Goal: Task Accomplishment & Management: Manage account settings

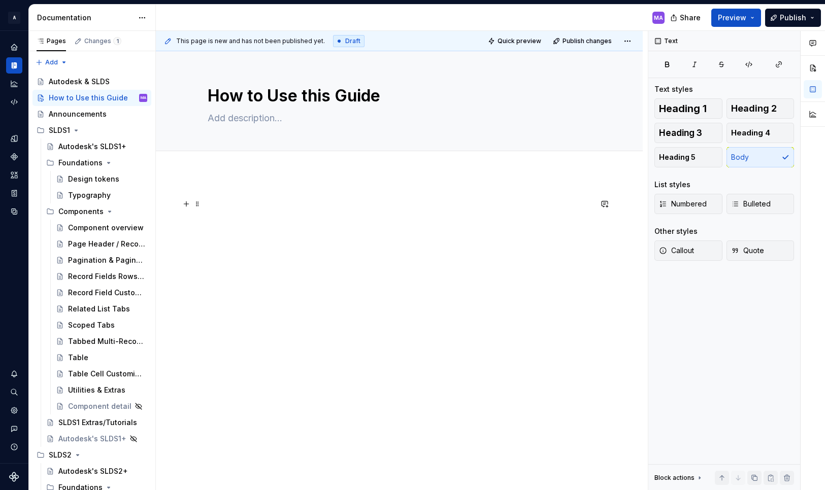
type textarea "*"
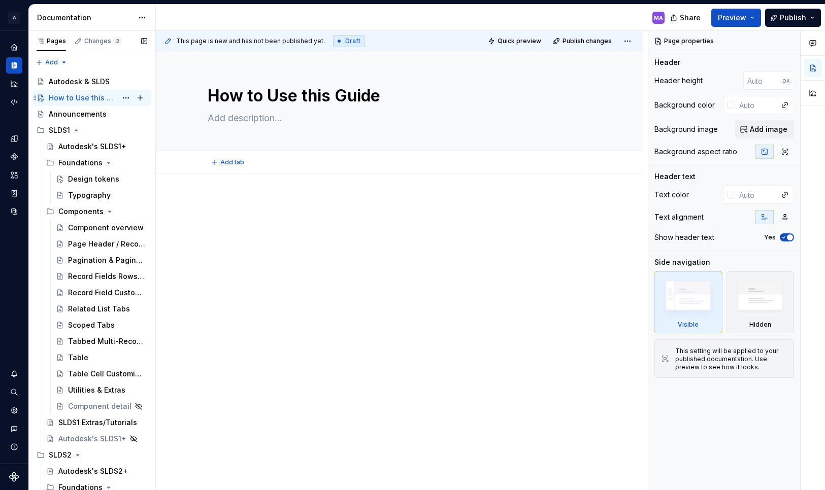
type textarea "*"
click at [12, 47] on icon "Home" at bounding box center [14, 47] width 7 height 7
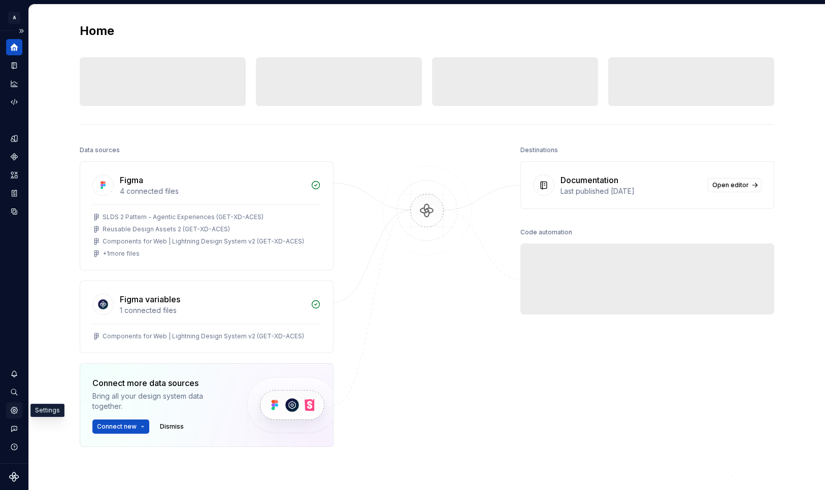
click at [15, 410] on icon "Settings" at bounding box center [14, 410] width 7 height 7
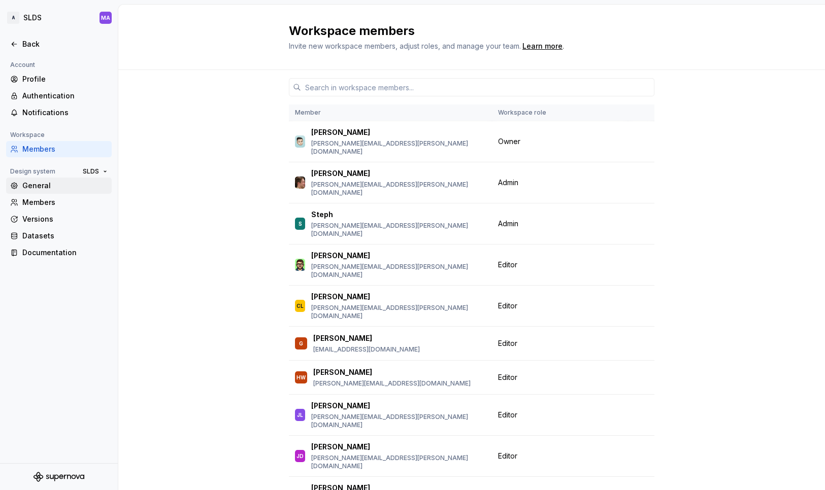
click at [50, 184] on div "General" at bounding box center [64, 186] width 85 height 10
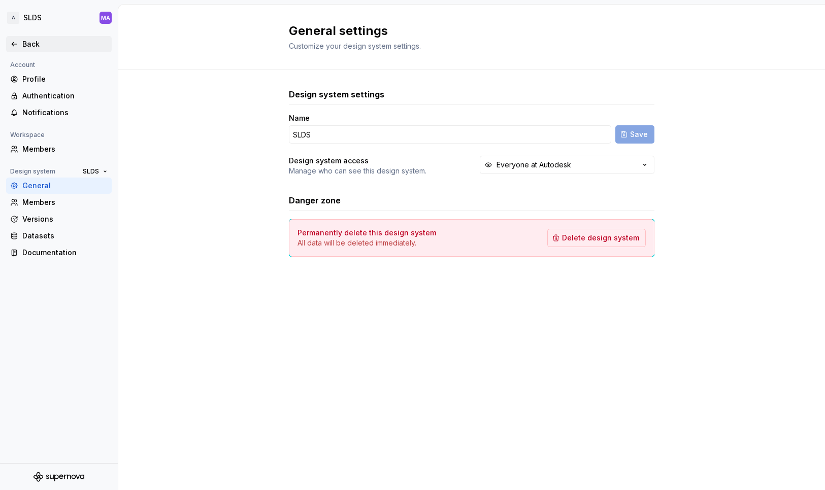
click at [14, 42] on icon at bounding box center [14, 44] width 8 height 8
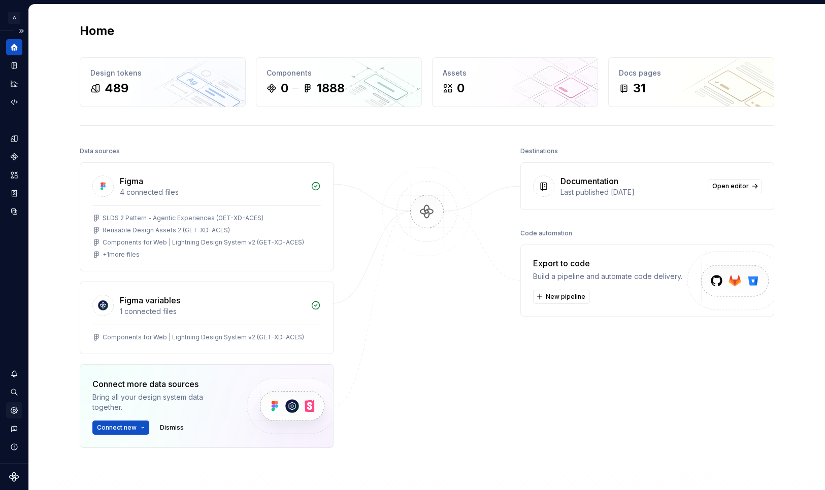
click at [18, 411] on icon "Settings" at bounding box center [14, 410] width 9 height 9
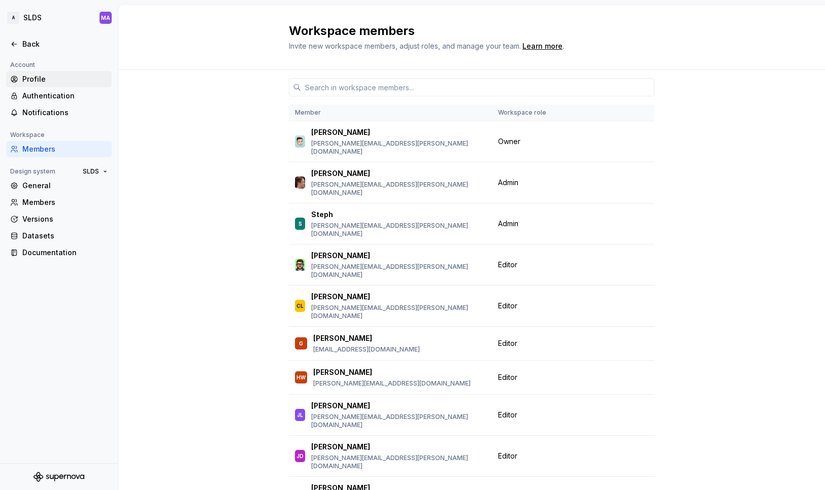
click at [57, 78] on div "Profile" at bounding box center [64, 79] width 85 height 10
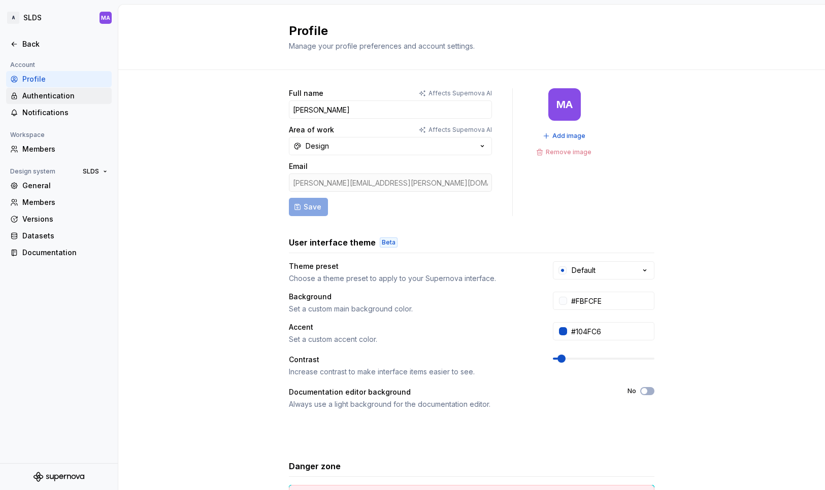
click at [52, 98] on div "Authentication" at bounding box center [64, 96] width 85 height 10
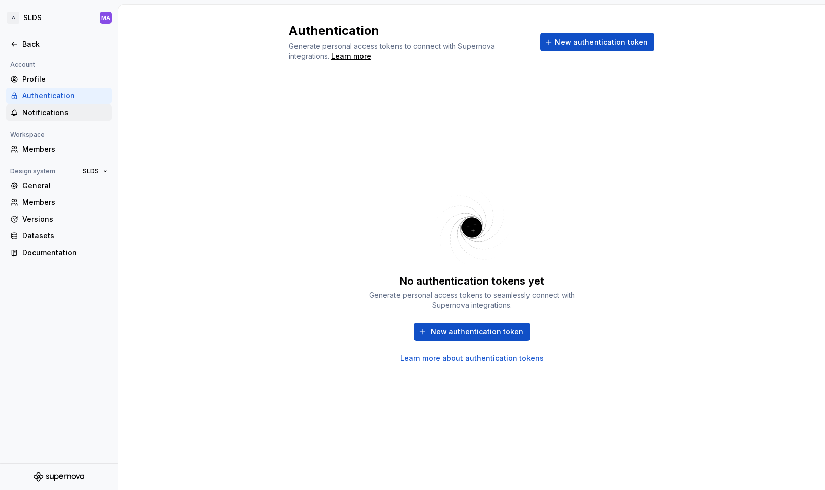
click at [52, 114] on div "Notifications" at bounding box center [64, 113] width 85 height 10
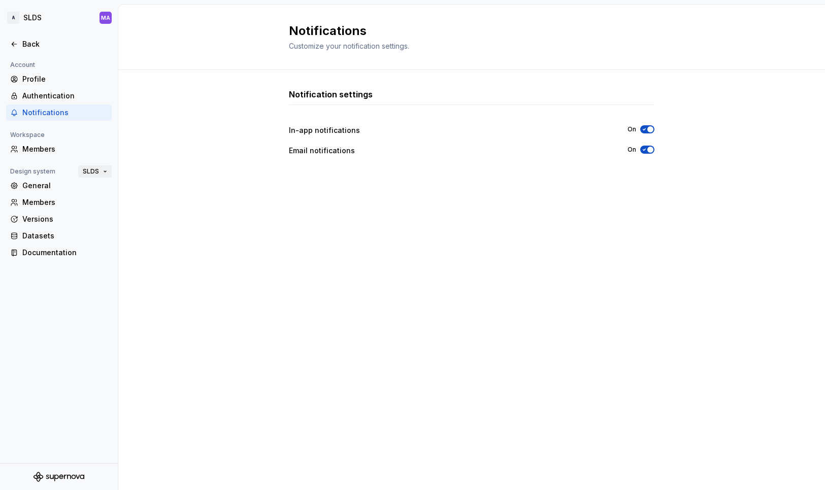
click at [104, 171] on button "SLDS" at bounding box center [94, 171] width 33 height 14
click at [160, 128] on div "Notification settings In-app notifications On Email notifications On" at bounding box center [471, 280] width 706 height 420
click at [40, 186] on div "General" at bounding box center [64, 186] width 85 height 10
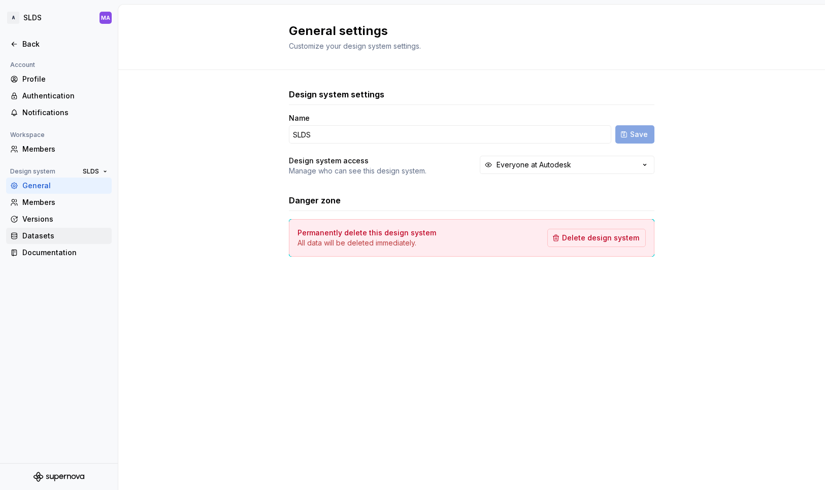
click at [39, 232] on div "Datasets" at bounding box center [64, 236] width 85 height 10
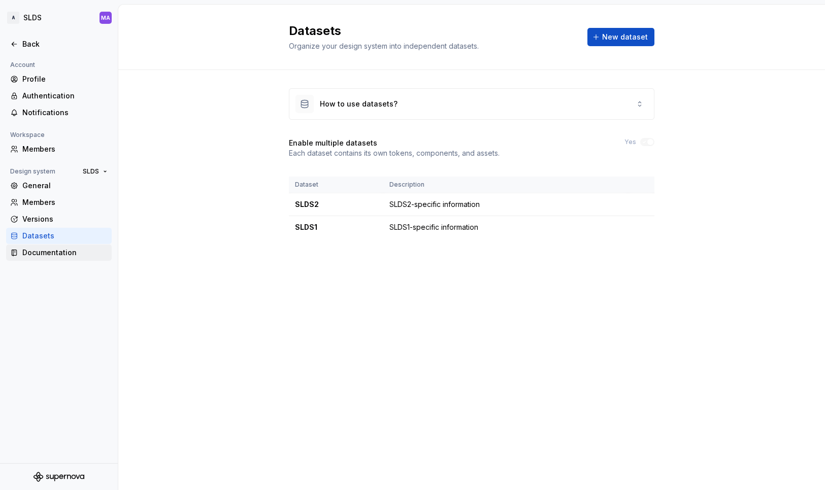
click at [32, 254] on div "Documentation" at bounding box center [64, 253] width 85 height 10
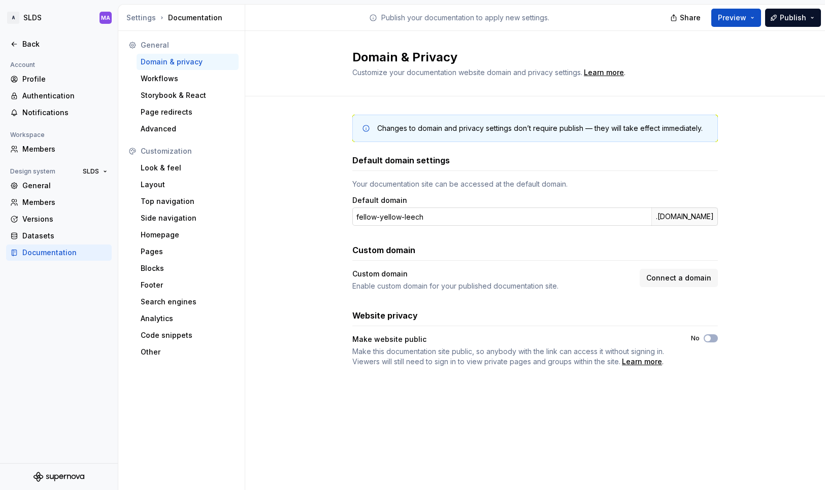
click at [444, 218] on input "fellow-yellow-leech" at bounding box center [501, 217] width 299 height 18
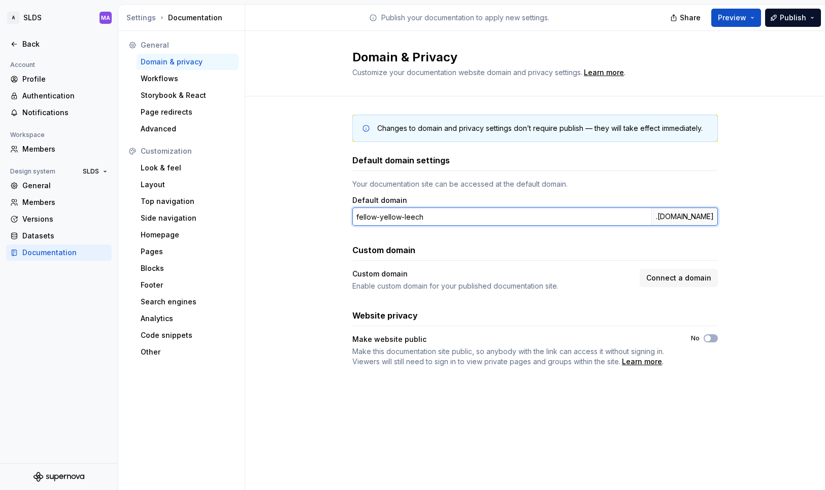
click at [444, 218] on input "fellow-yellow-leech" at bounding box center [501, 217] width 299 height 18
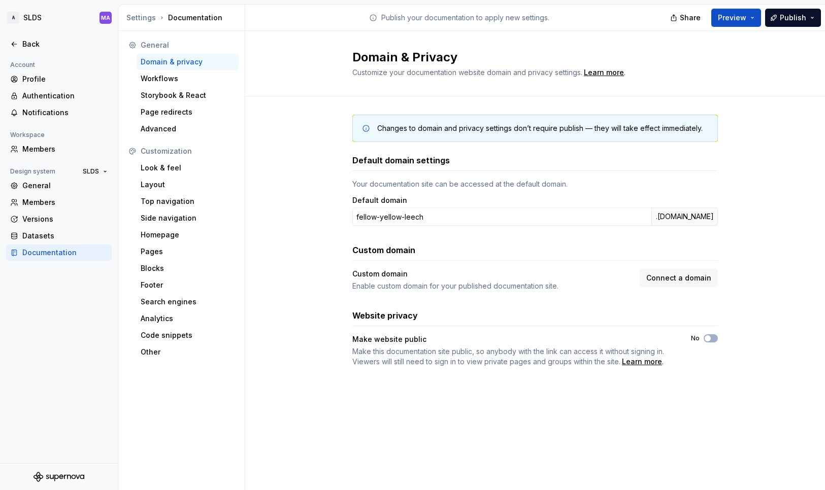
drag, startPoint x: 649, startPoint y: 218, endPoint x: 723, endPoint y: 219, distance: 74.1
click at [721, 218] on div "Changes to domain and privacy settings don’t require publish — they will take e…" at bounding box center [534, 250] width 579 height 309
copy div ".[DOMAIN_NAME]"
click at [488, 275] on div "Custom domain" at bounding box center [492, 274] width 281 height 10
click at [685, 282] on span "Connect a domain" at bounding box center [678, 278] width 65 height 10
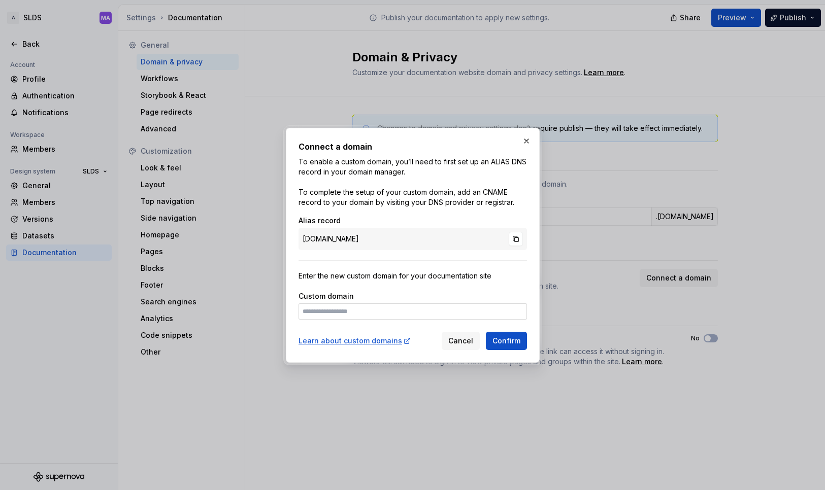
click at [399, 241] on div "[DOMAIN_NAME]" at bounding box center [412, 239] width 228 height 22
click at [515, 240] on button "button" at bounding box center [515, 239] width 14 height 14
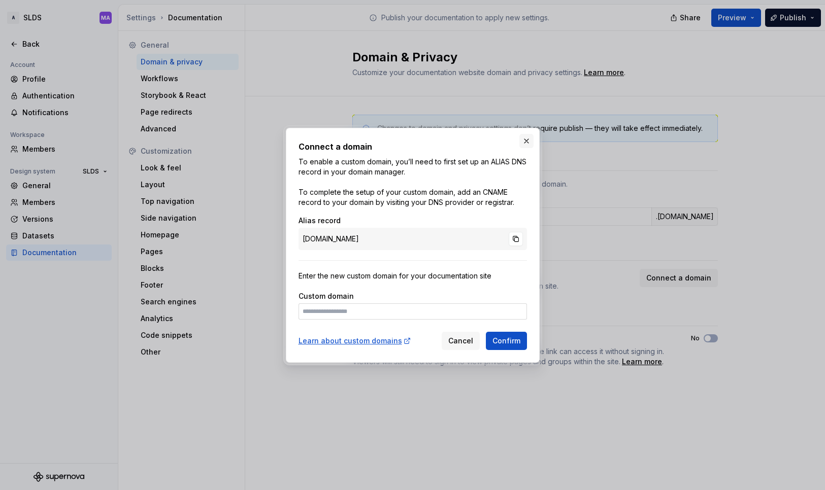
click at [527, 141] on button "button" at bounding box center [526, 141] width 14 height 14
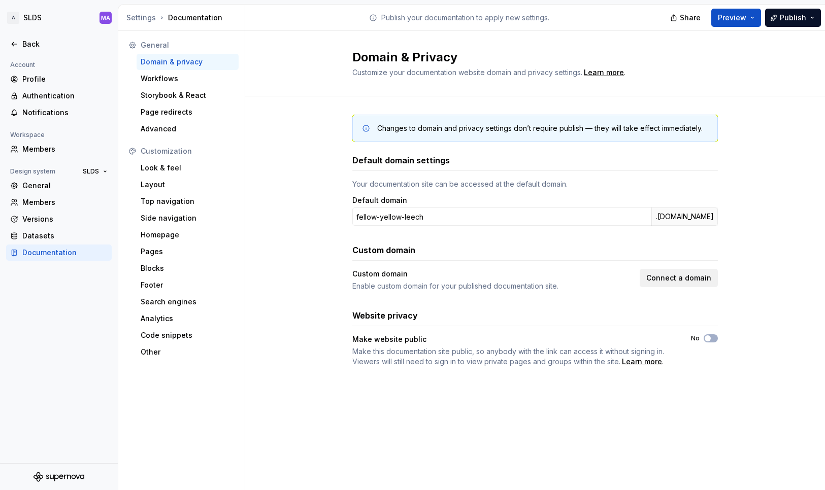
click at [677, 278] on span "Connect a domain" at bounding box center [678, 278] width 65 height 10
drag, startPoint x: 522, startPoint y: 230, endPoint x: 522, endPoint y: 222, distance: 8.1
click at [522, 228] on div "Default domain settings Your documentation site can be accessed at the default …" at bounding box center [534, 260] width 365 height 213
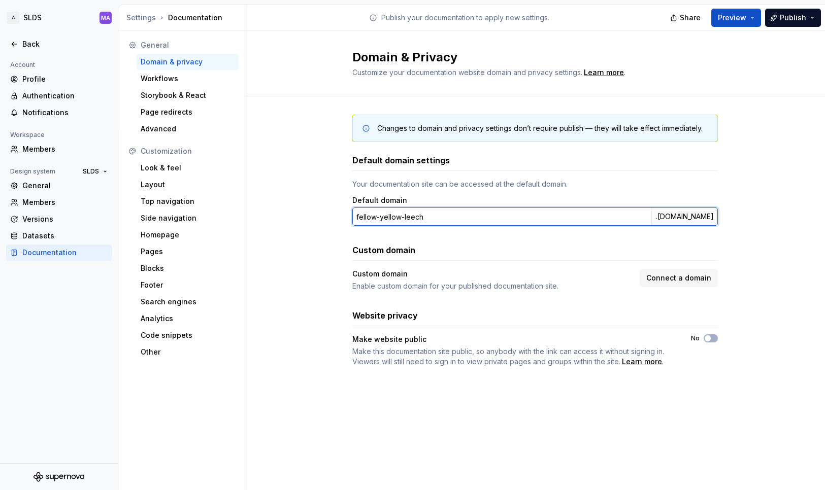
click at [520, 216] on input "fellow-yellow-leech" at bounding box center [501, 217] width 299 height 18
click at [504, 216] on input "fellow-yellow-leech" at bounding box center [501, 217] width 299 height 18
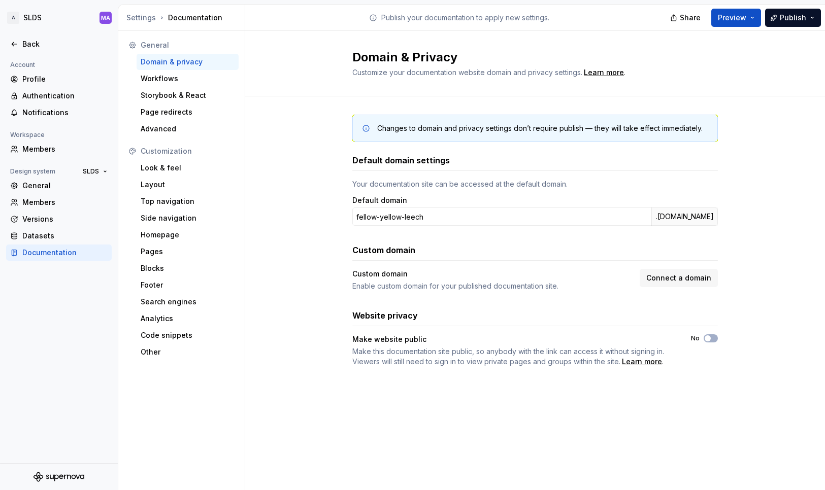
click at [577, 251] on div "Custom domain" at bounding box center [534, 250] width 365 height 12
click at [682, 281] on span "Connect a domain" at bounding box center [678, 278] width 65 height 10
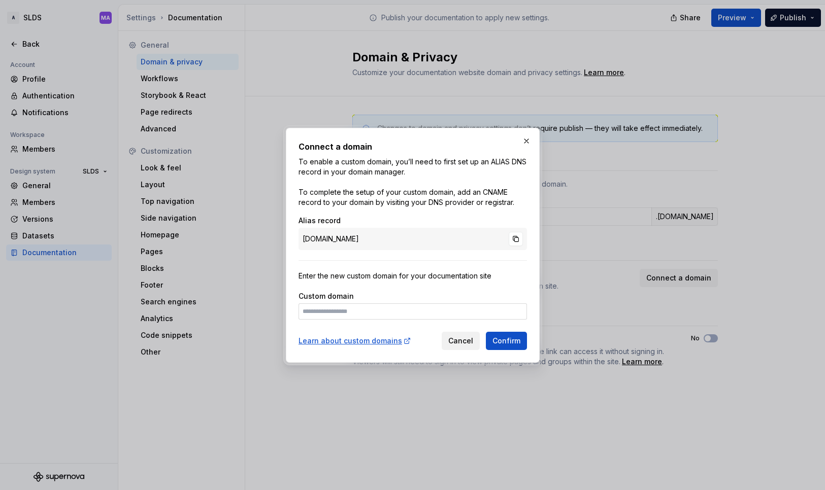
click at [458, 341] on span "Cancel" at bounding box center [460, 341] width 25 height 10
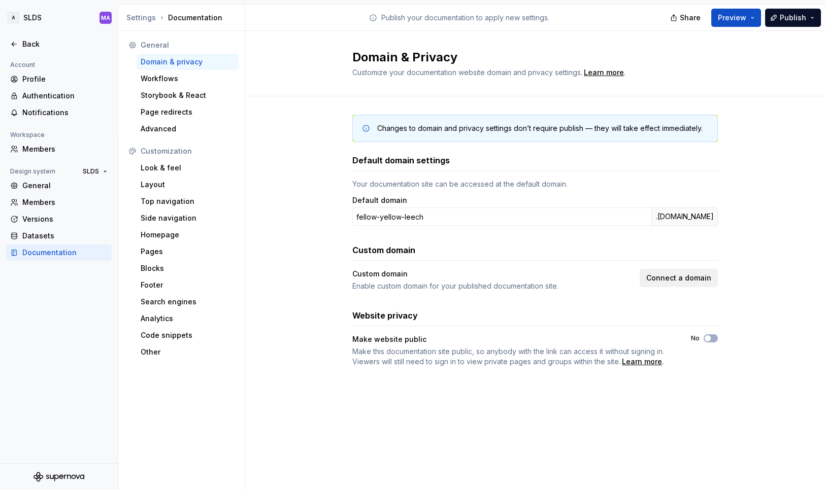
click at [686, 277] on span "Connect a domain" at bounding box center [678, 278] width 65 height 10
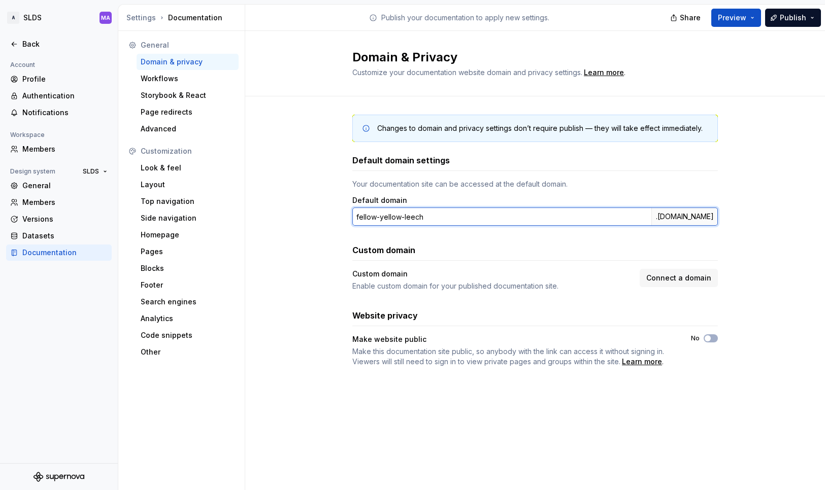
drag, startPoint x: 445, startPoint y: 216, endPoint x: 326, endPoint y: 219, distance: 118.8
click at [326, 219] on div "Changes to domain and privacy settings don’t require publish — they will take e…" at bounding box center [534, 250] width 579 height 309
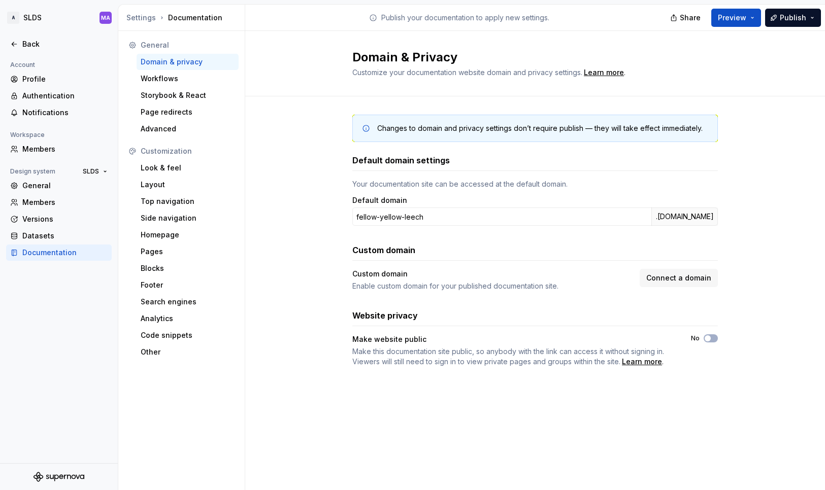
click at [444, 232] on div "Default domain settings Your documentation site can be accessed at the default …" at bounding box center [534, 260] width 365 height 213
click at [671, 277] on span "Connect a domain" at bounding box center [678, 278] width 65 height 10
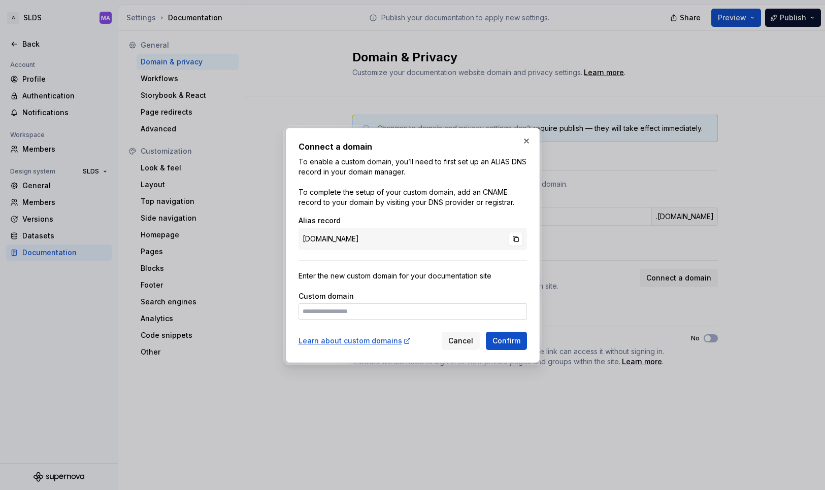
drag, startPoint x: 323, startPoint y: 240, endPoint x: 479, endPoint y: 240, distance: 155.8
click at [479, 240] on div "[DOMAIN_NAME]" at bounding box center [412, 239] width 228 height 22
click at [453, 239] on div "[DOMAIN_NAME]" at bounding box center [412, 239] width 228 height 22
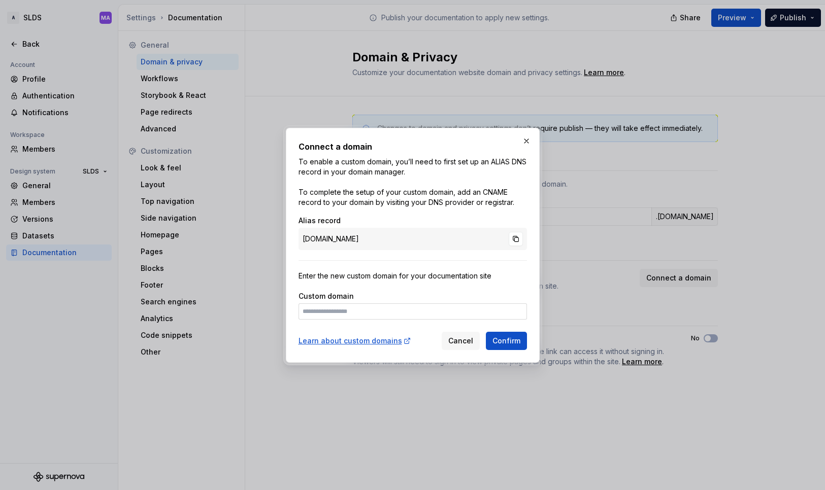
click at [331, 243] on div "[DOMAIN_NAME]" at bounding box center [412, 239] width 228 height 22
click at [524, 134] on button "button" at bounding box center [526, 141] width 14 height 14
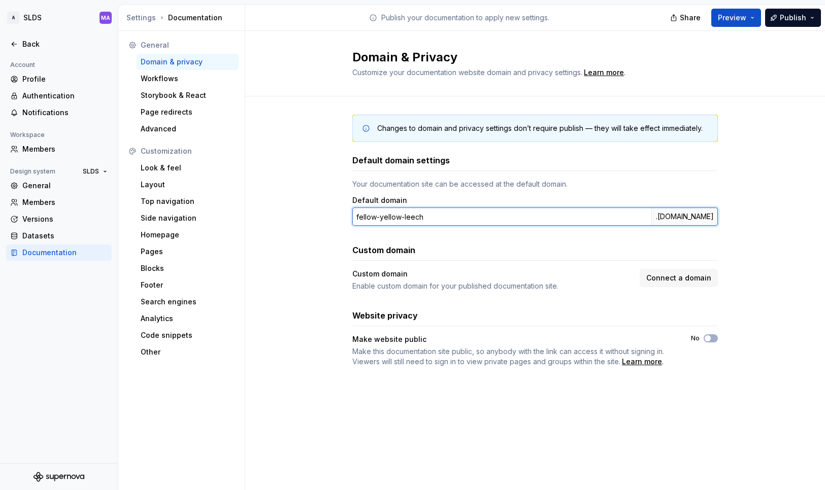
drag, startPoint x: 395, startPoint y: 217, endPoint x: 321, endPoint y: 225, distance: 74.5
click at [315, 217] on div "Changes to domain and privacy settings don’t require publish — they will take e…" at bounding box center [534, 250] width 579 height 309
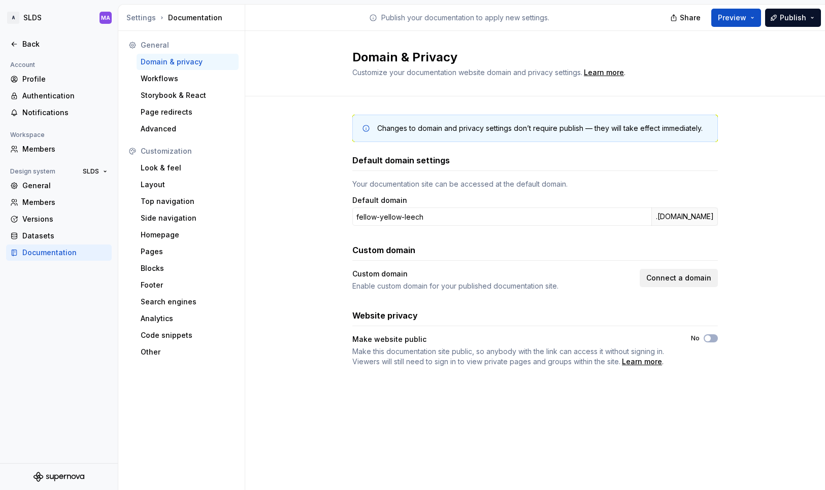
click at [699, 274] on span "Connect a domain" at bounding box center [678, 278] width 65 height 10
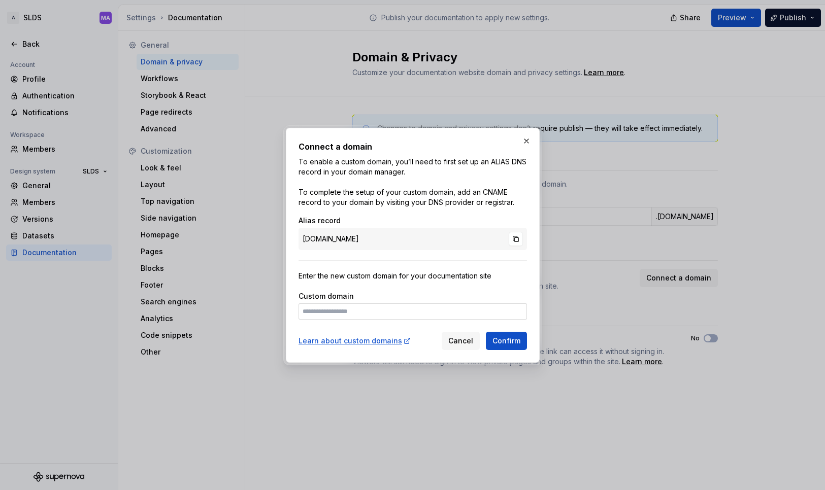
drag, startPoint x: 336, startPoint y: 241, endPoint x: 467, endPoint y: 243, distance: 131.4
click at [466, 243] on div "[DOMAIN_NAME]" at bounding box center [412, 239] width 228 height 22
click at [462, 337] on span "Cancel" at bounding box center [460, 341] width 25 height 10
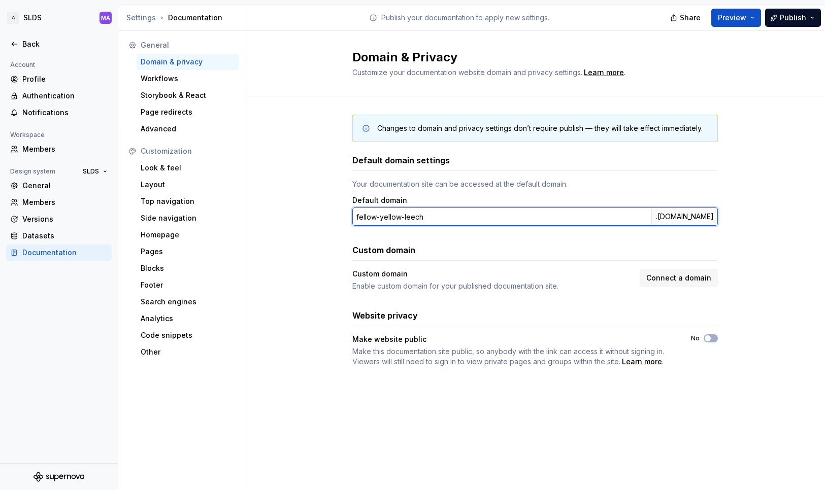
drag, startPoint x: 356, startPoint y: 218, endPoint x: 460, endPoint y: 221, distance: 104.6
click at [460, 221] on input "fellow-yellow-leech" at bounding box center [501, 217] width 299 height 18
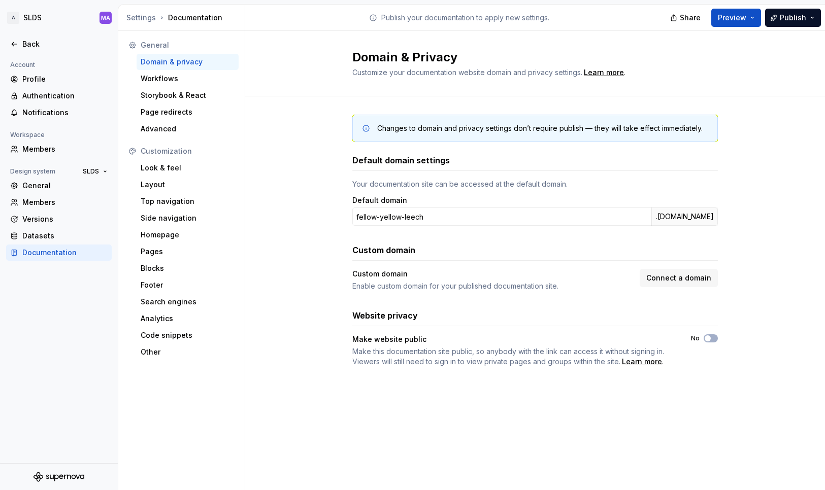
click at [475, 238] on div "Default domain settings Your documentation site can be accessed at the default …" at bounding box center [534, 260] width 365 height 213
click at [671, 276] on span "Connect a domain" at bounding box center [678, 278] width 65 height 10
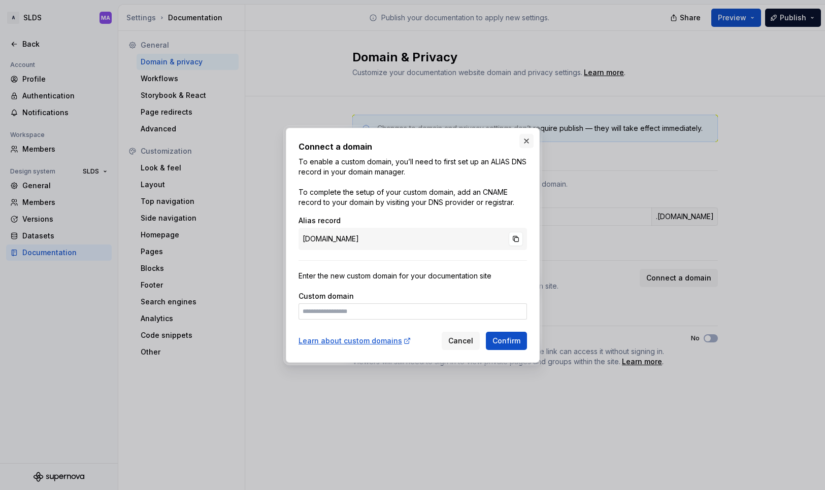
click at [527, 139] on button "button" at bounding box center [526, 141] width 14 height 14
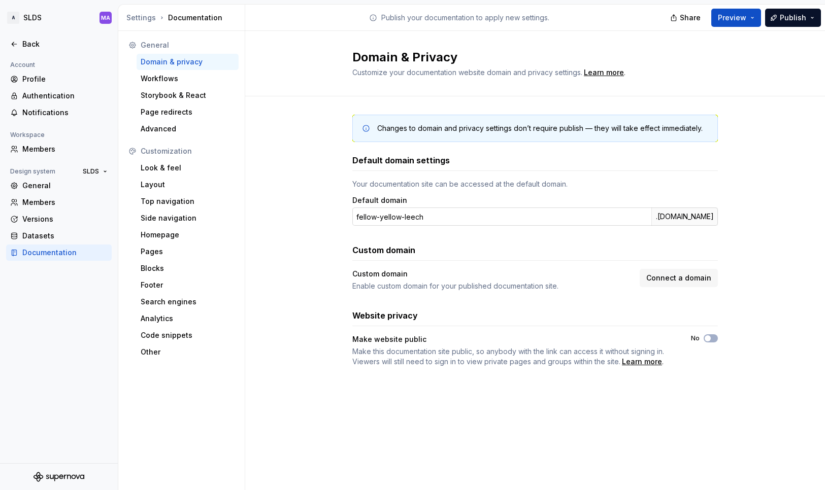
click at [681, 216] on div ".[DOMAIN_NAME]" at bounding box center [684, 217] width 66 height 18
click at [612, 250] on div "Custom domain" at bounding box center [534, 250] width 365 height 12
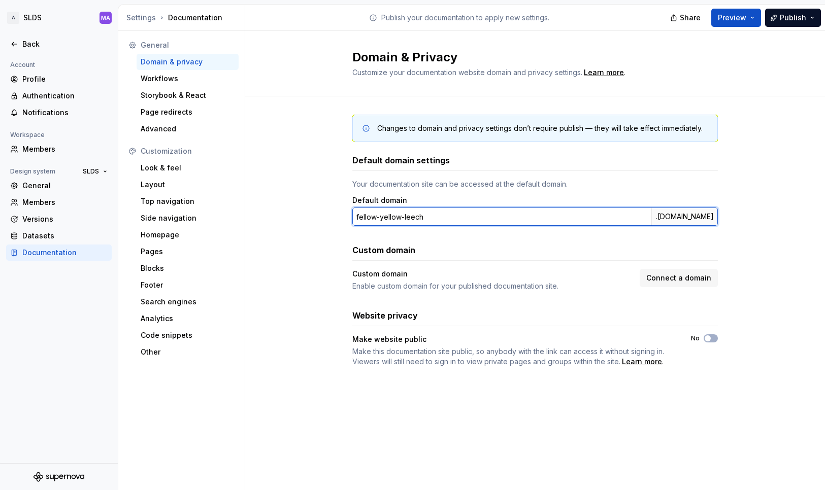
drag, startPoint x: 442, startPoint y: 218, endPoint x: 344, endPoint y: 219, distance: 97.9
click at [344, 219] on div "Changes to domain and privacy settings don’t require publish — they will take e…" at bounding box center [534, 250] width 579 height 309
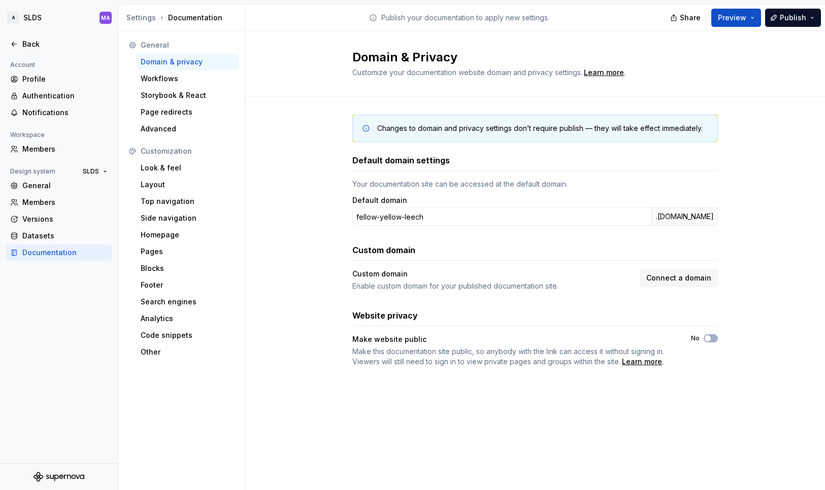
click at [531, 247] on div "Custom domain" at bounding box center [534, 250] width 365 height 12
click at [671, 278] on span "Connect a domain" at bounding box center [678, 278] width 65 height 10
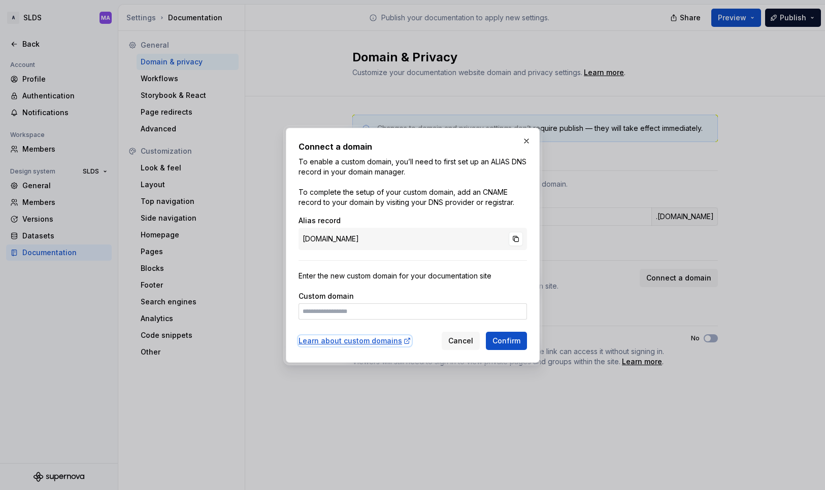
click at [340, 341] on div "Learn about custom domains" at bounding box center [354, 341] width 113 height 10
